Goal: Check status

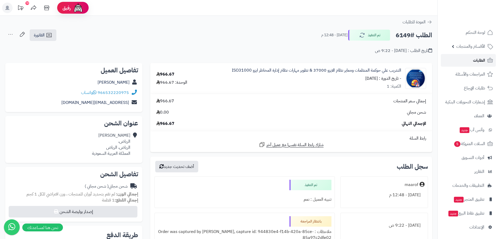
click at [471, 62] on link "الطلبات" at bounding box center [467, 60] width 55 height 13
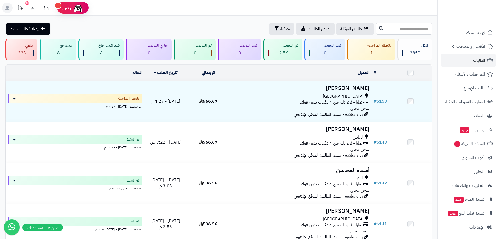
click at [400, 32] on input "text" at bounding box center [404, 29] width 56 height 12
type input "****"
